Goal: Transaction & Acquisition: Purchase product/service

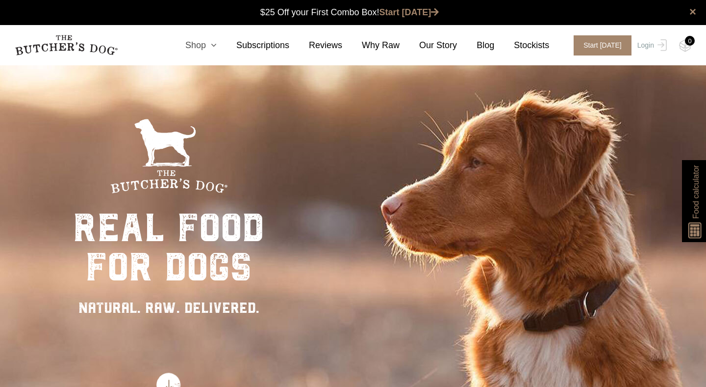
click at [211, 45] on icon at bounding box center [211, 45] width 11 height 9
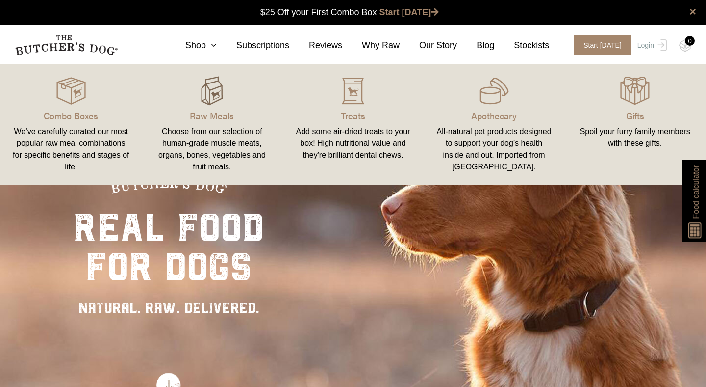
click at [208, 89] on img at bounding box center [211, 90] width 29 height 29
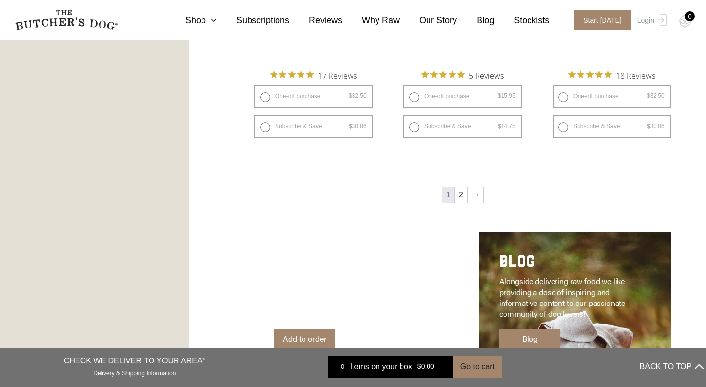
scroll to position [1376, 0]
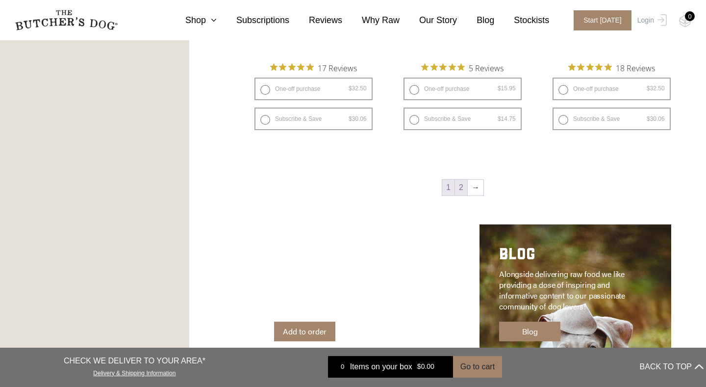
click at [462, 189] on link "2" at bounding box center [461, 188] width 12 height 16
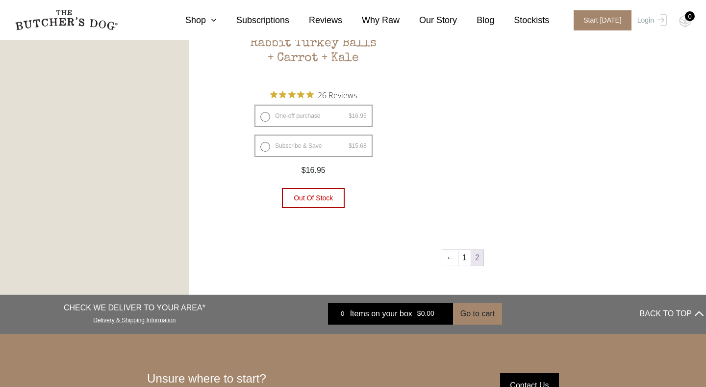
scroll to position [825, 0]
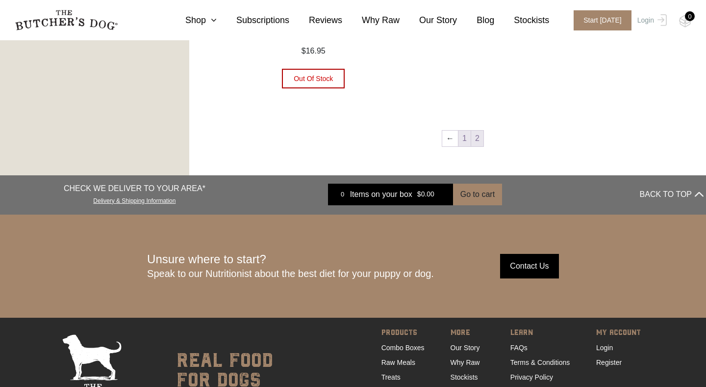
click at [466, 136] on link "1" at bounding box center [465, 138] width 12 height 16
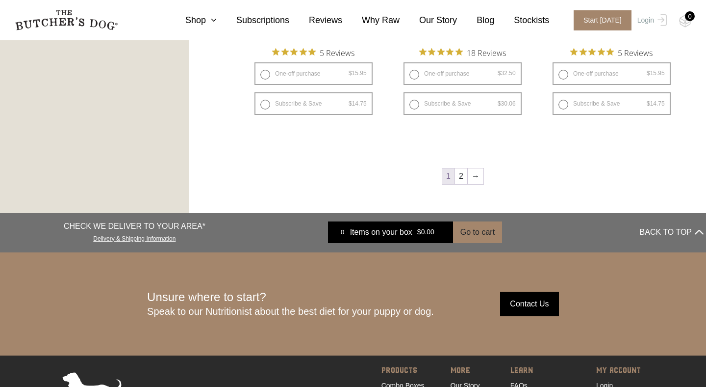
scroll to position [1360, 0]
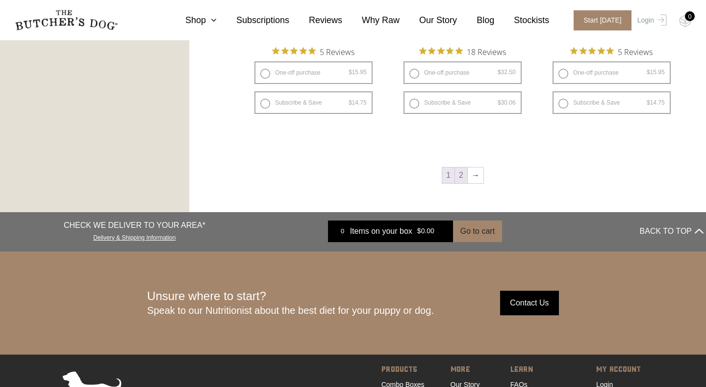
click at [463, 173] on link "2" at bounding box center [461, 175] width 12 height 16
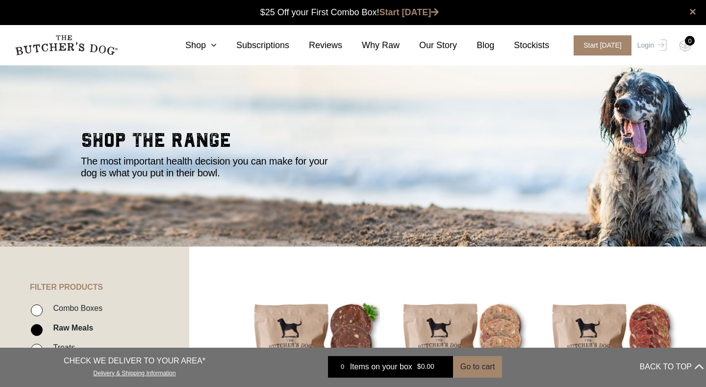
scroll to position [0, 0]
